Goal: Task Accomplishment & Management: Use online tool/utility

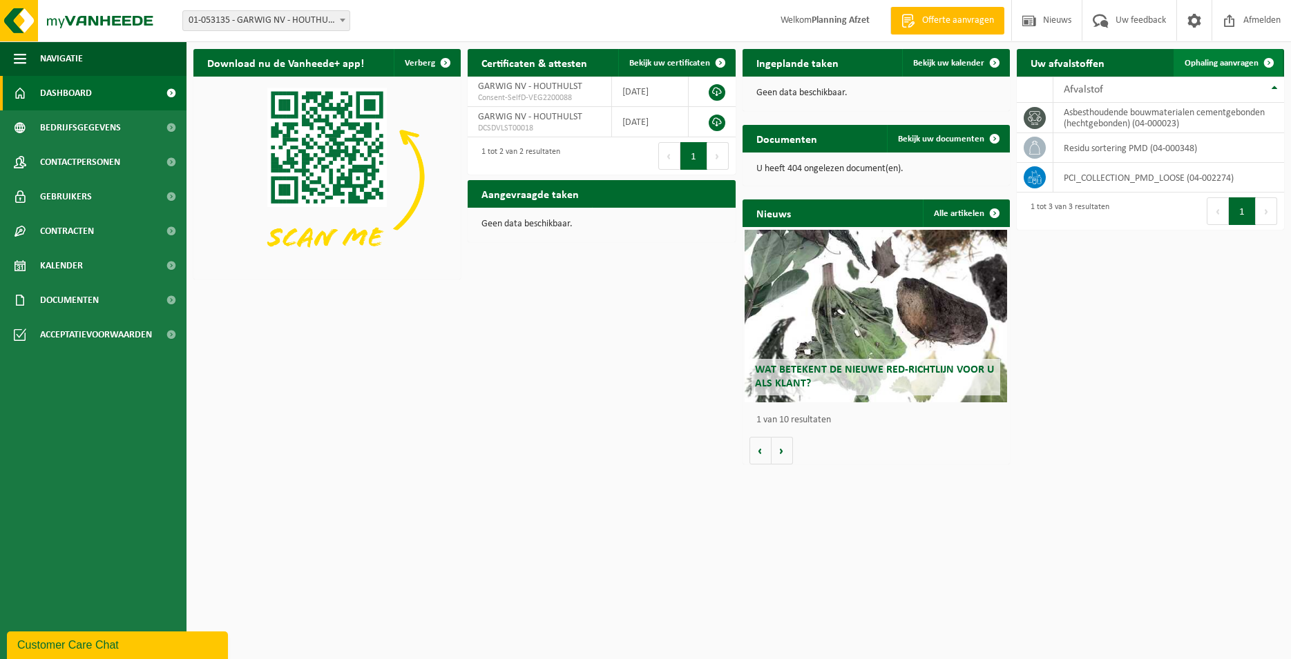
click at [1244, 58] on link "Ophaling aanvragen" at bounding box center [1227, 63] width 109 height 28
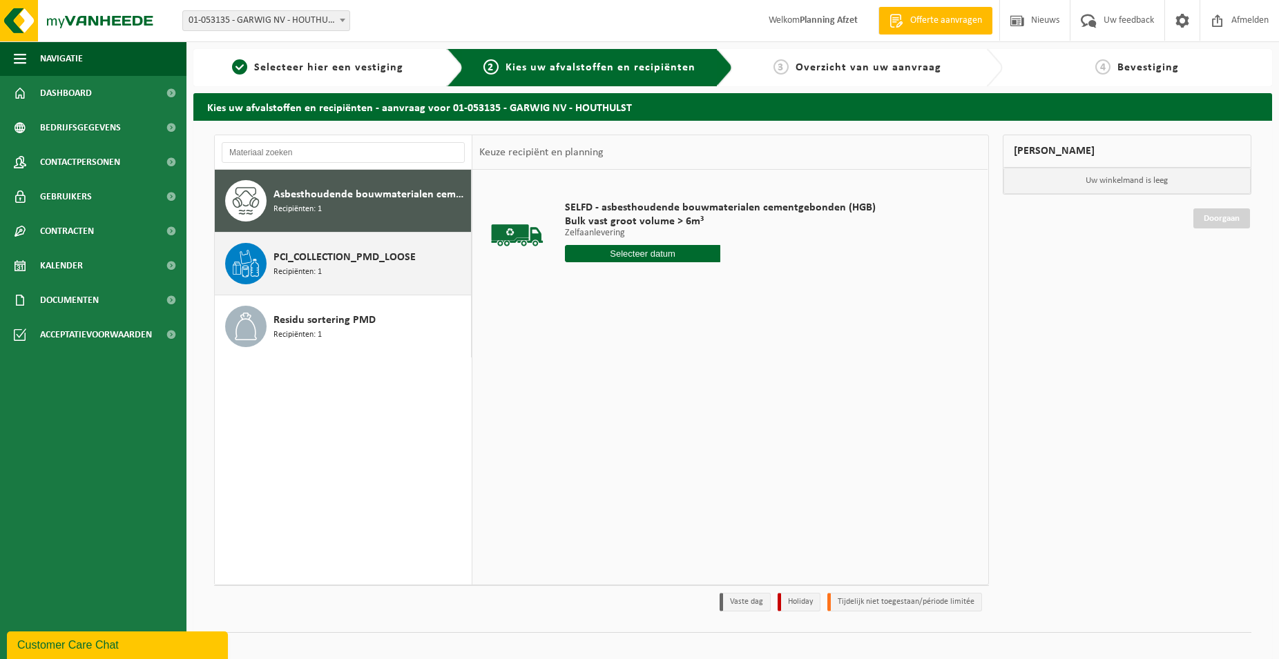
click at [331, 272] on div "PCI_COLLECTION_PMD_LOOSE Recipiënten: 1" at bounding box center [370, 263] width 194 height 41
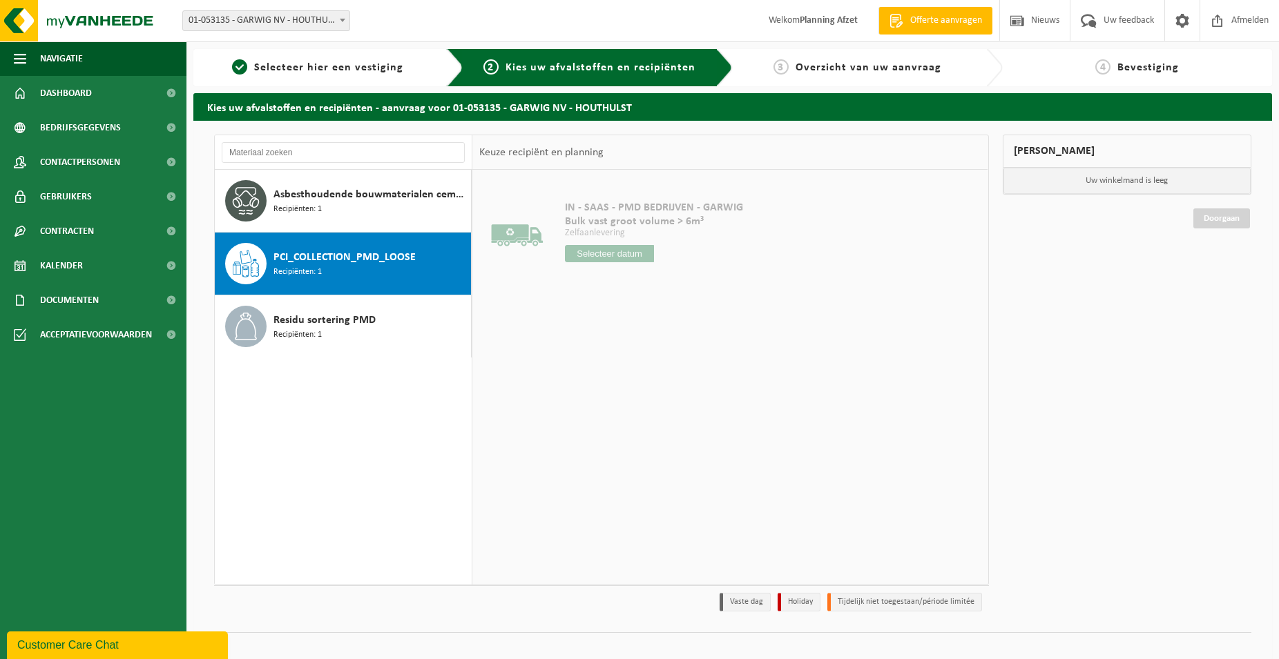
click at [648, 258] on input "text" at bounding box center [609, 253] width 89 height 17
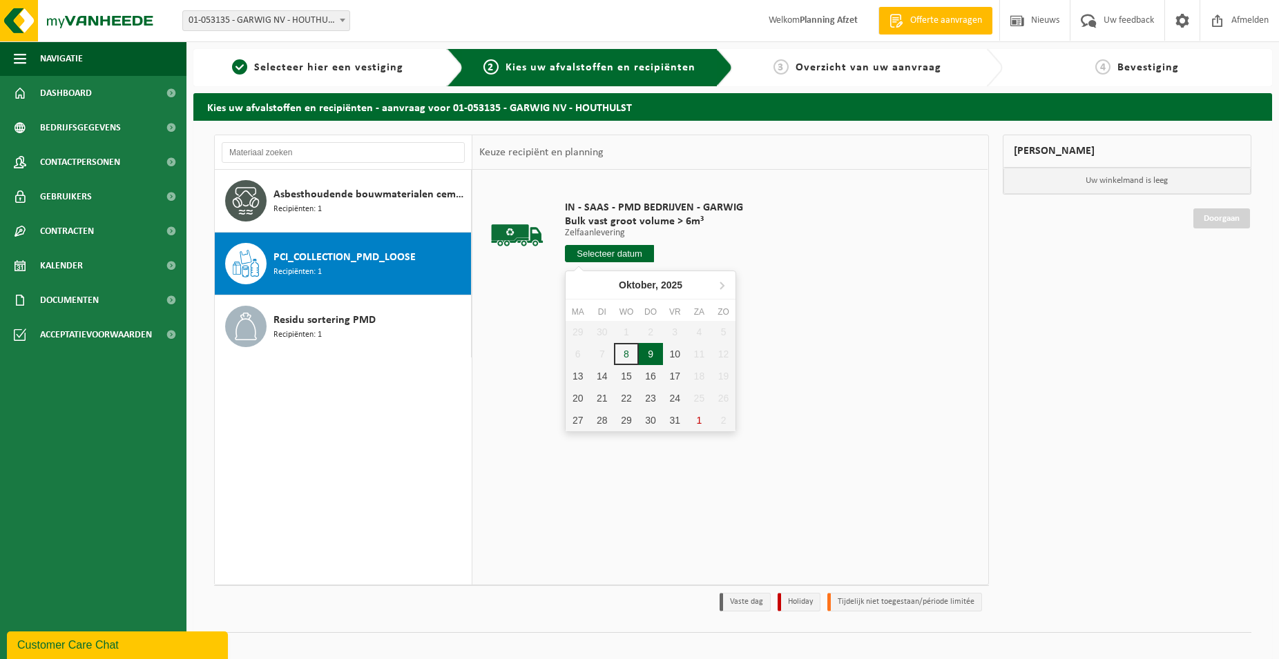
click at [649, 360] on div "9" at bounding box center [651, 354] width 24 height 22
type input "Van 2025-10-09"
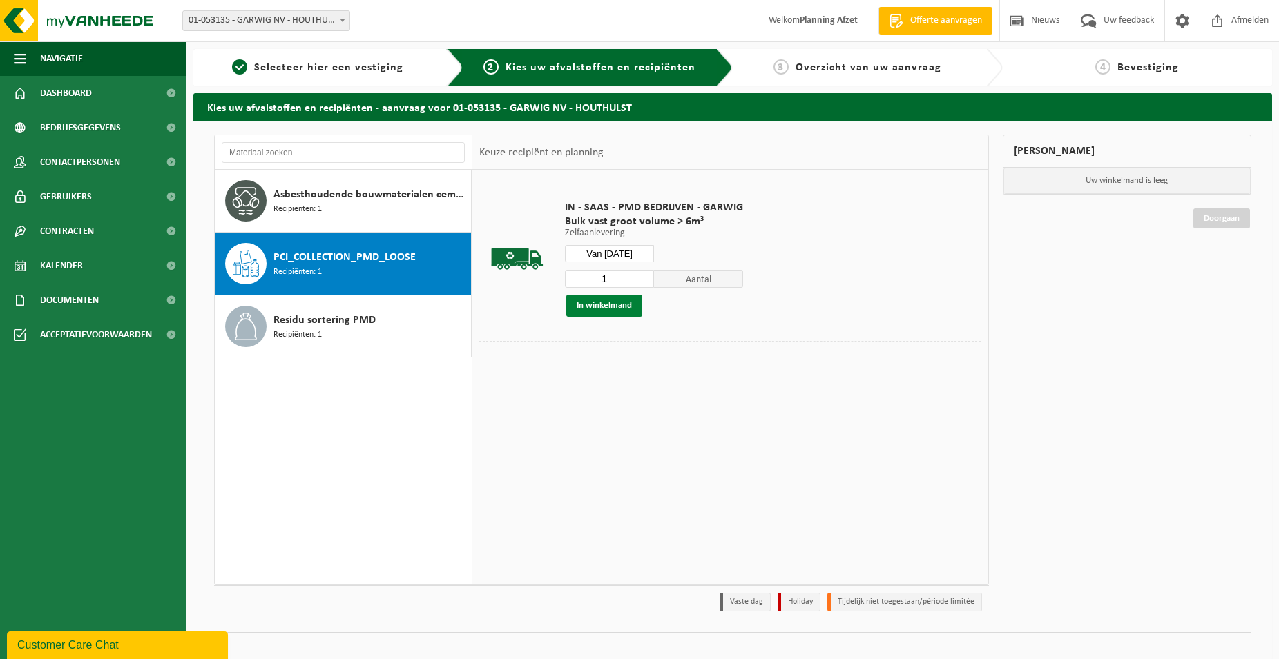
click at [613, 298] on button "In winkelmand" at bounding box center [604, 306] width 76 height 22
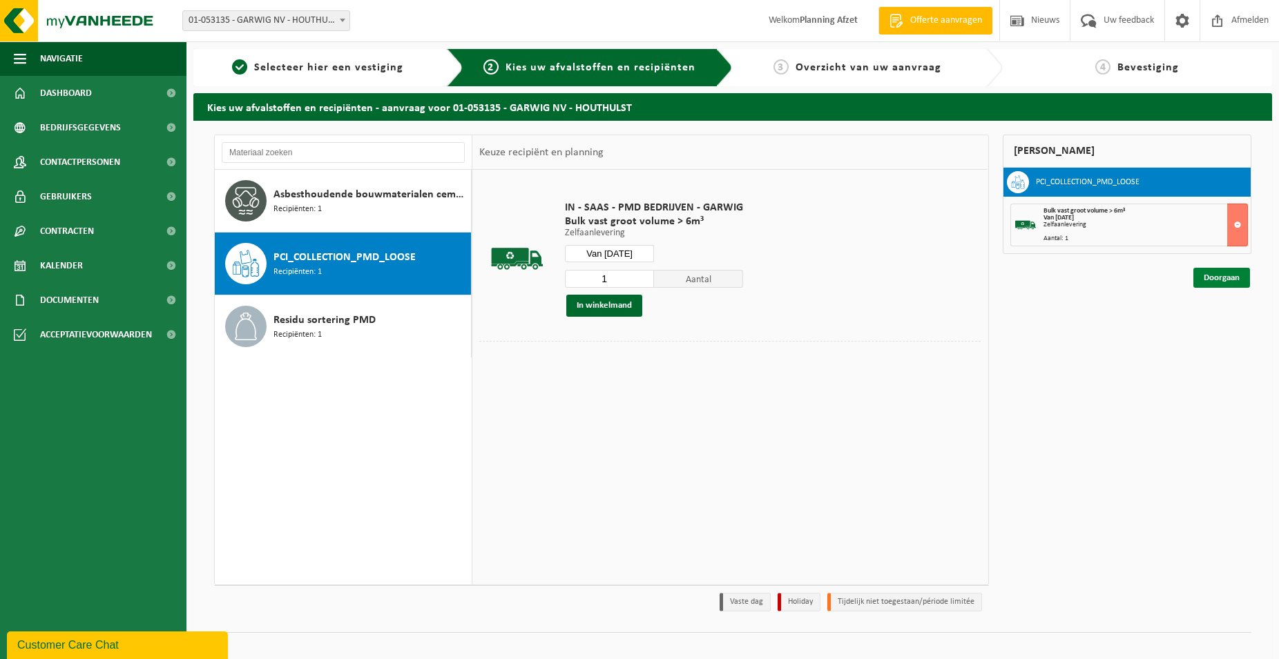
click at [1205, 273] on link "Doorgaan" at bounding box center [1221, 278] width 57 height 20
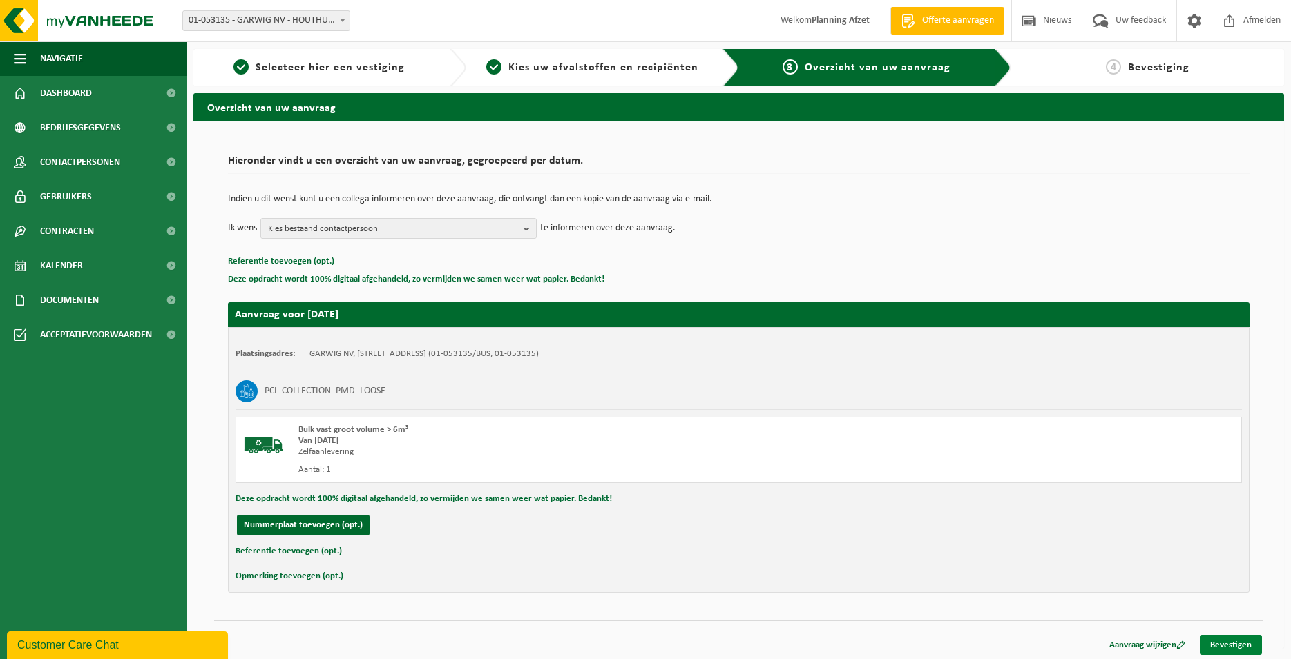
click at [1218, 644] on link "Bevestigen" at bounding box center [1230, 645] width 62 height 20
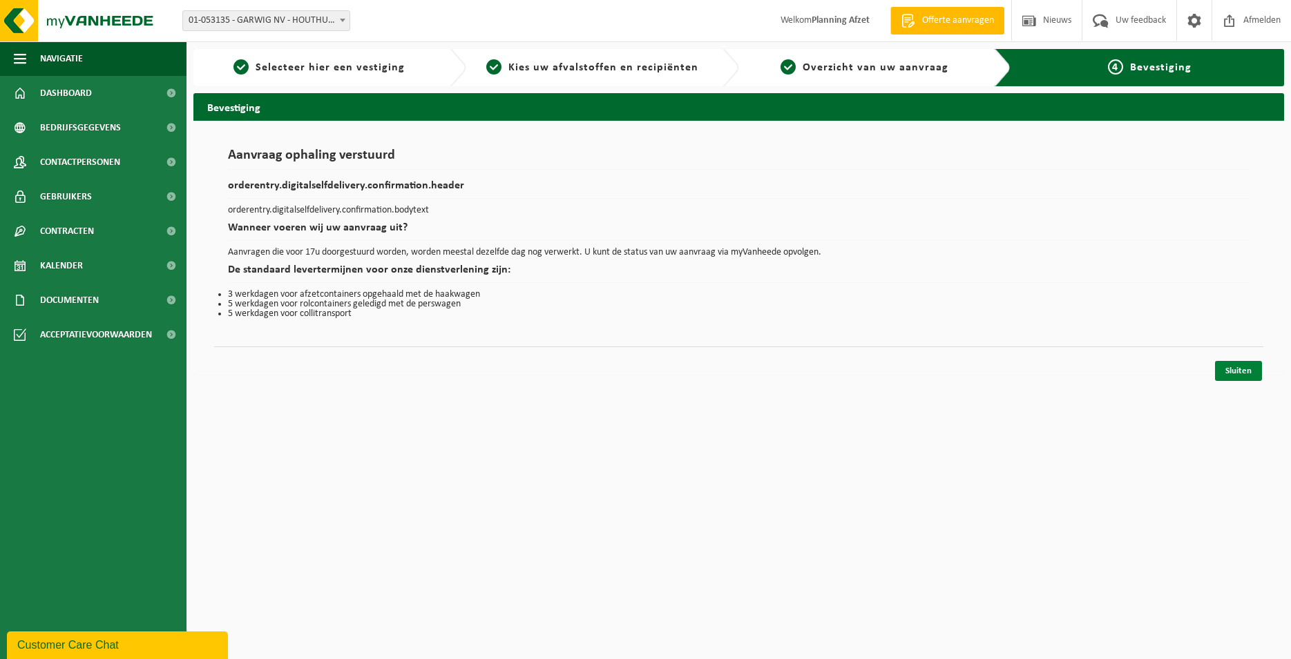
click at [1220, 371] on link "Sluiten" at bounding box center [1238, 371] width 47 height 20
